Goal: Obtain resource: Obtain resource

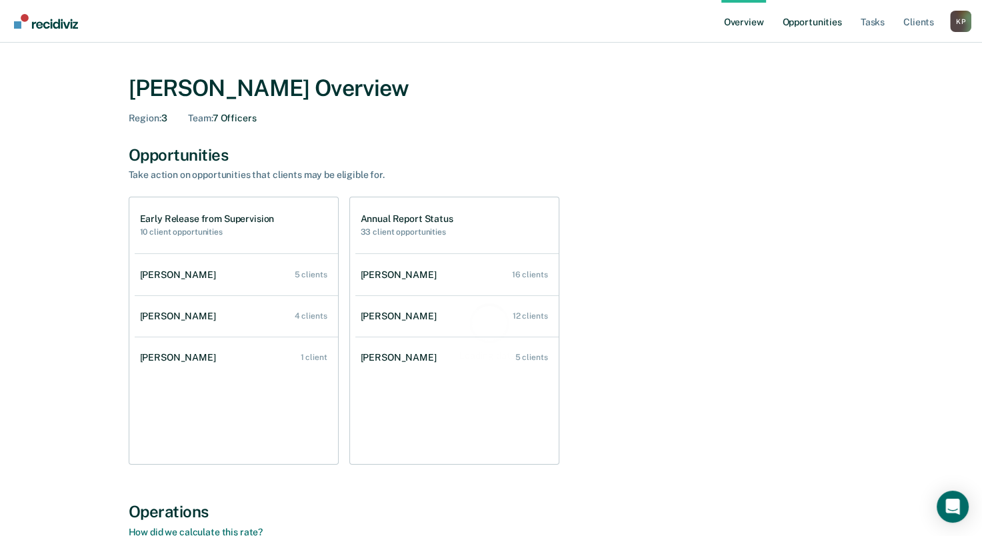
click at [820, 24] on link "Opportunities" at bounding box center [811, 21] width 65 height 43
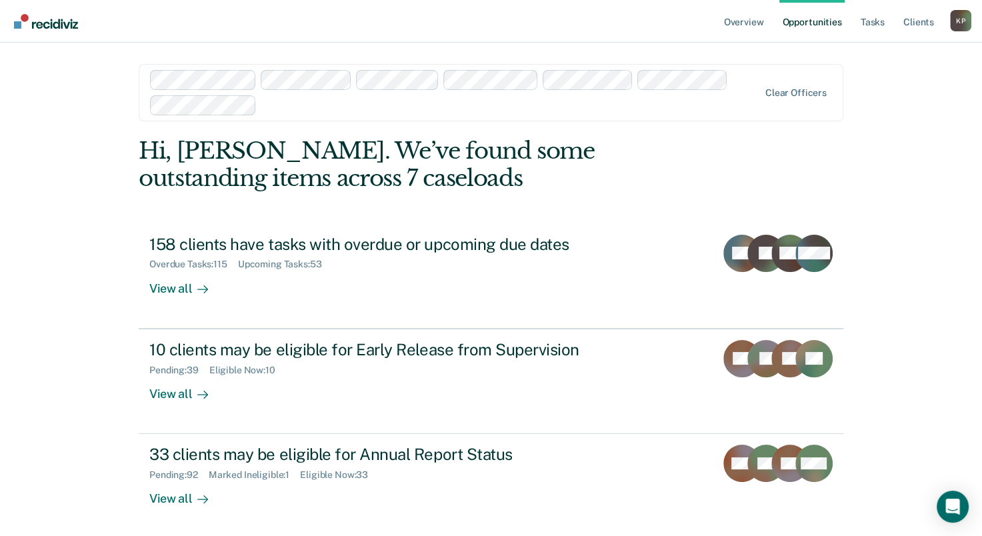
scroll to position [55, 0]
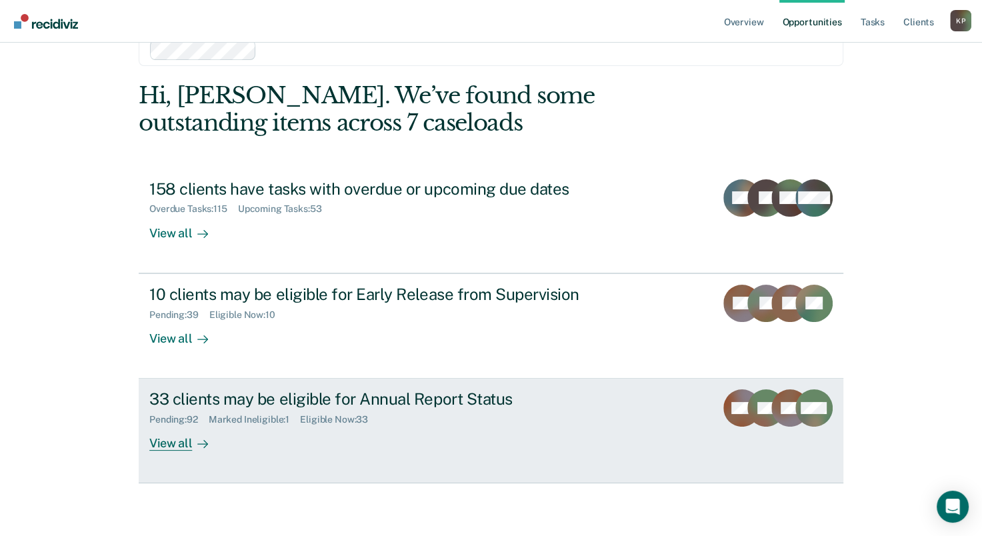
click at [317, 390] on div "33 clients may be eligible for Annual Report Status" at bounding box center [383, 398] width 468 height 19
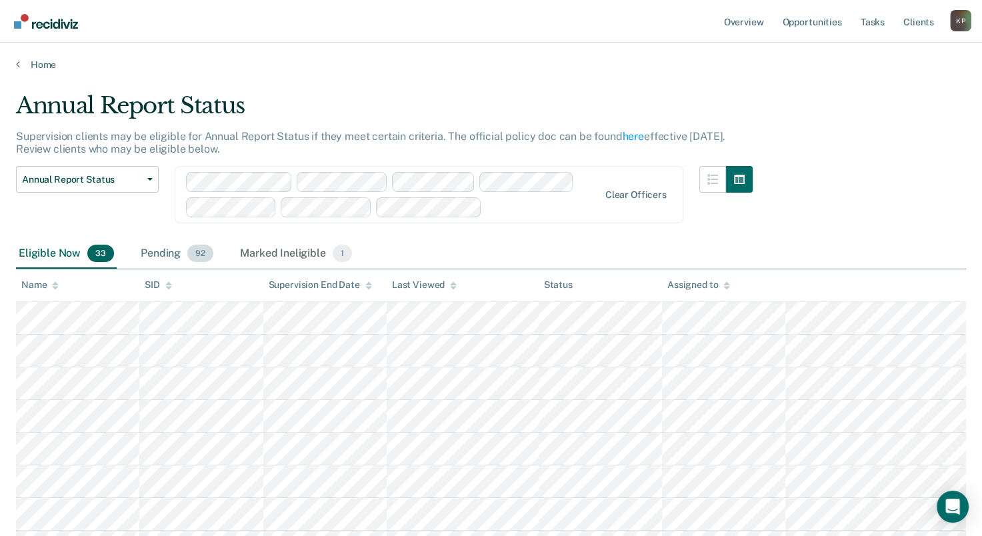
click at [171, 248] on div "Pending 92" at bounding box center [177, 253] width 78 height 29
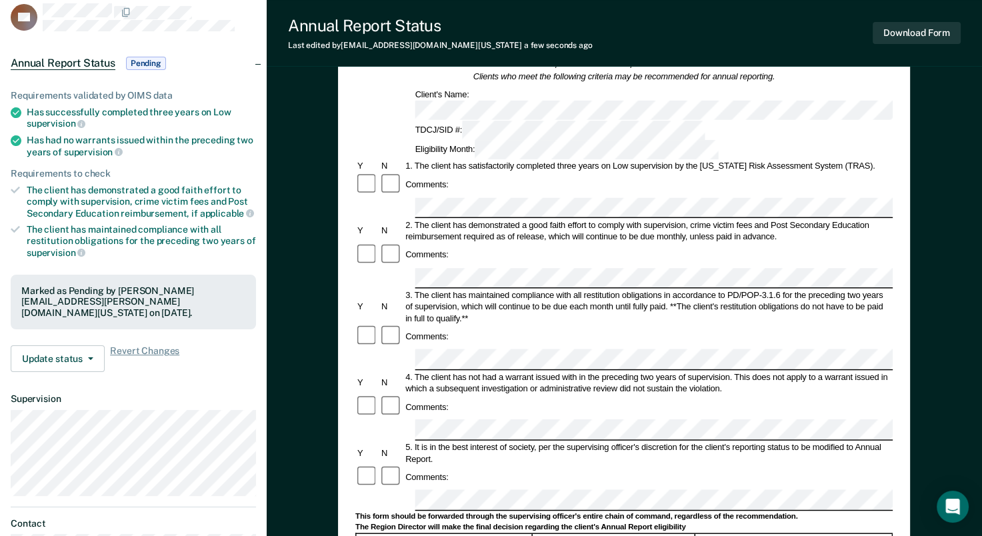
scroll to position [200, 0]
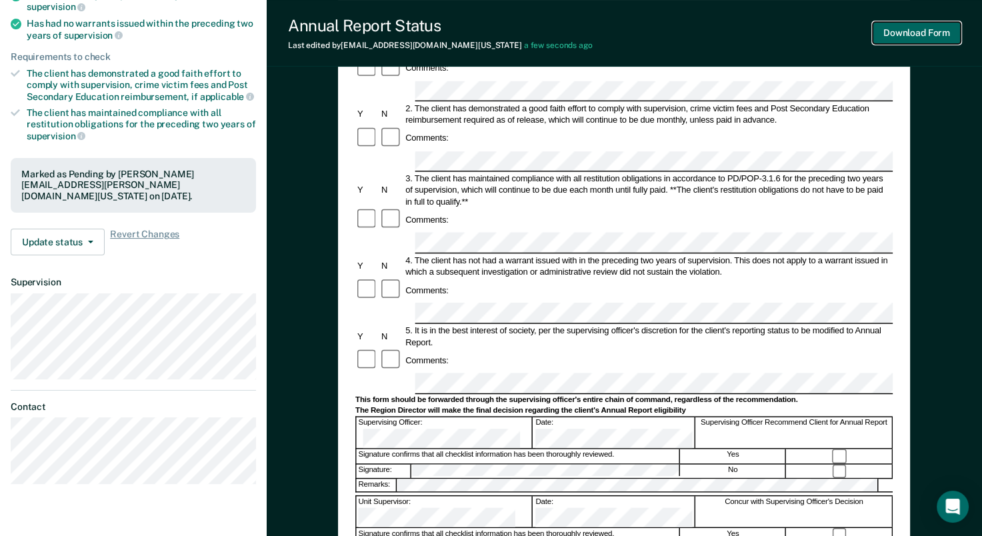
click at [924, 33] on button "Download Form" at bounding box center [916, 33] width 88 height 22
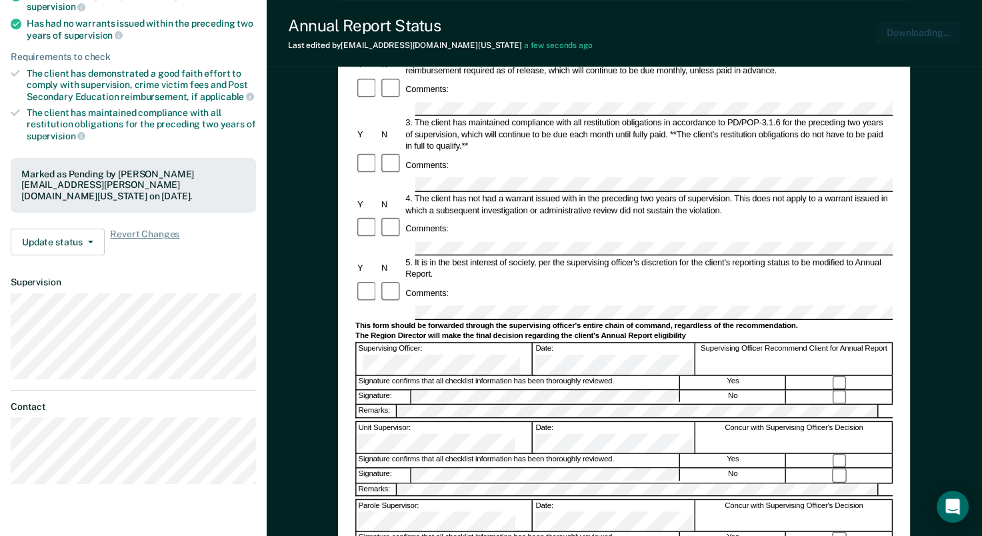
scroll to position [0, 0]
